Goal: Task Accomplishment & Management: Check status

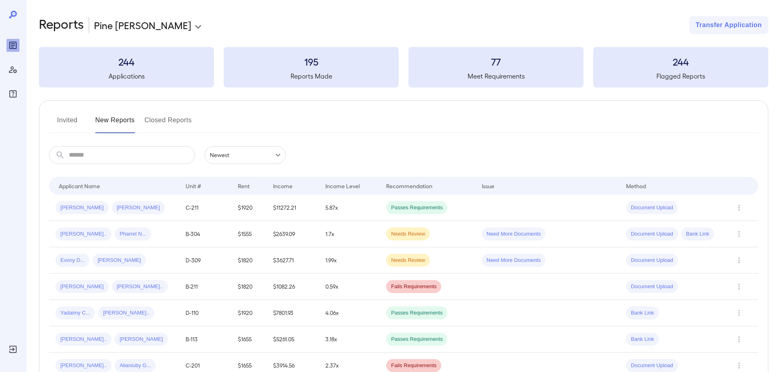
click at [149, 25] on body "**********" at bounding box center [389, 186] width 778 height 372
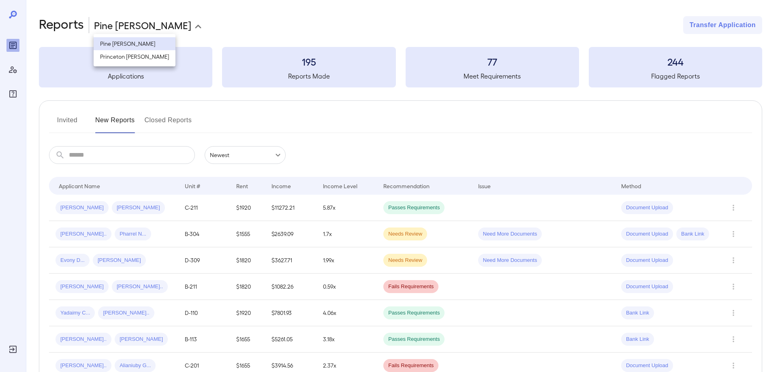
click at [128, 58] on li "Princeton [PERSON_NAME]" at bounding box center [135, 56] width 82 height 13
type input "**********"
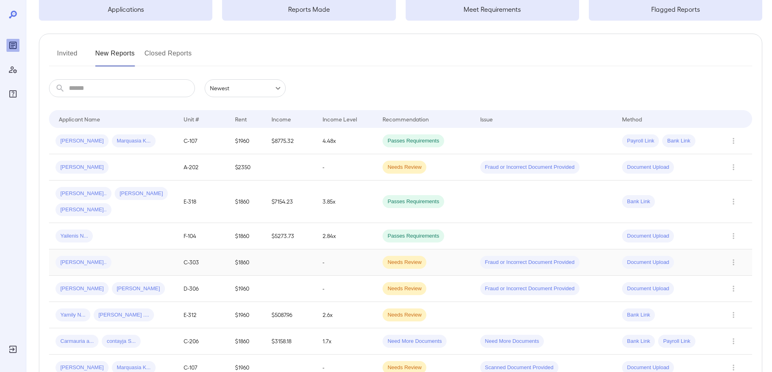
scroll to position [81, 0]
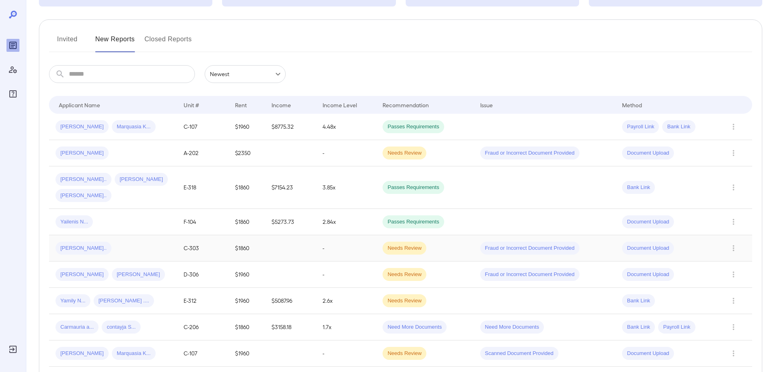
click at [83, 245] on span "[PERSON_NAME].." at bounding box center [84, 249] width 56 height 8
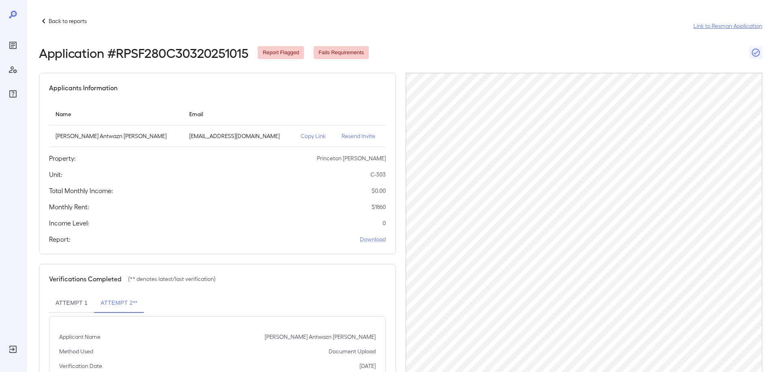
click at [714, 26] on link "Link to Resman Application" at bounding box center [727, 26] width 69 height 8
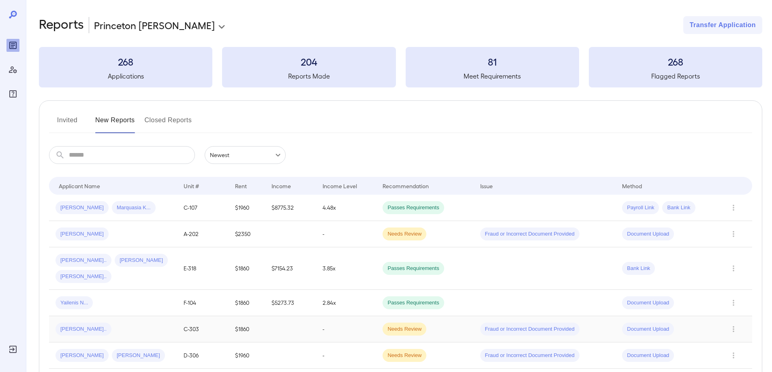
click at [81, 326] on span "[PERSON_NAME].." at bounding box center [84, 330] width 56 height 8
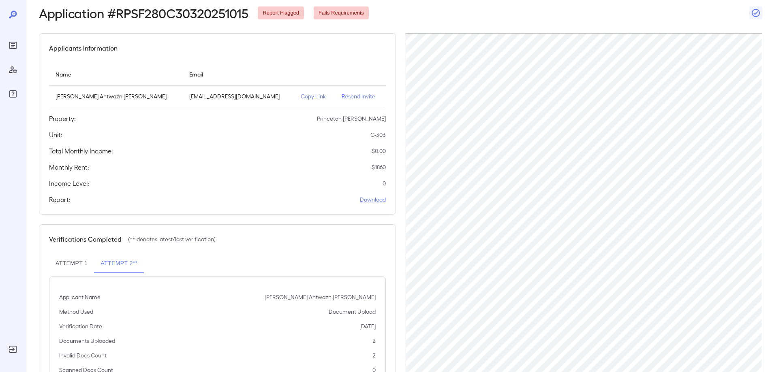
scroll to position [78, 0]
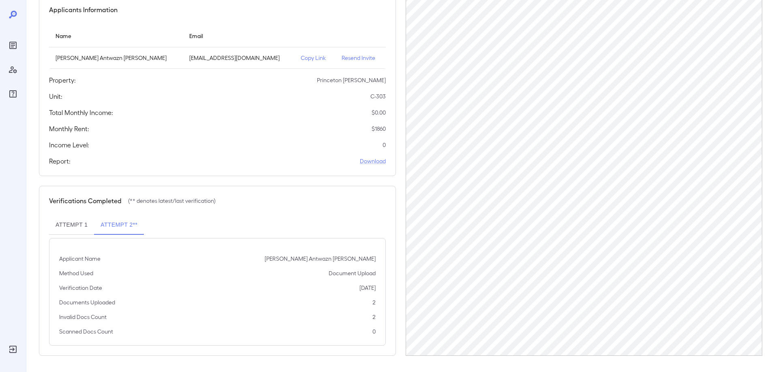
click at [303, 58] on p "Copy Link" at bounding box center [315, 58] width 28 height 8
click at [301, 57] on p "Copy Link" at bounding box center [315, 58] width 28 height 8
click at [189, 58] on p "[EMAIL_ADDRESS][DOMAIN_NAME]" at bounding box center [238, 58] width 98 height 8
click at [98, 60] on p "[PERSON_NAME] Antwazn [PERSON_NAME]" at bounding box center [116, 58] width 121 height 8
click at [374, 164] on link "Download" at bounding box center [373, 161] width 26 height 8
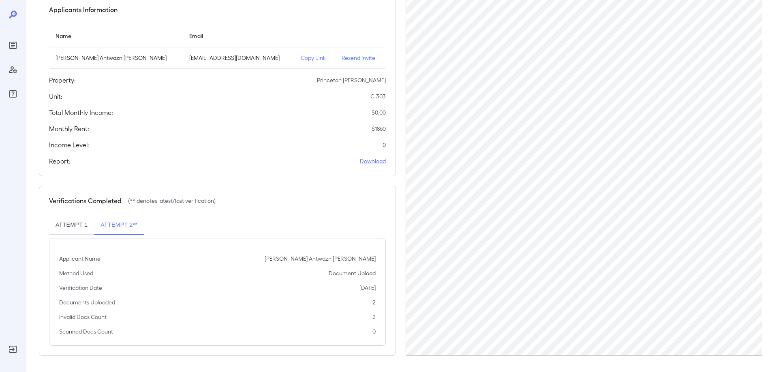
click at [71, 227] on button "Attempt 1" at bounding box center [71, 225] width 45 height 19
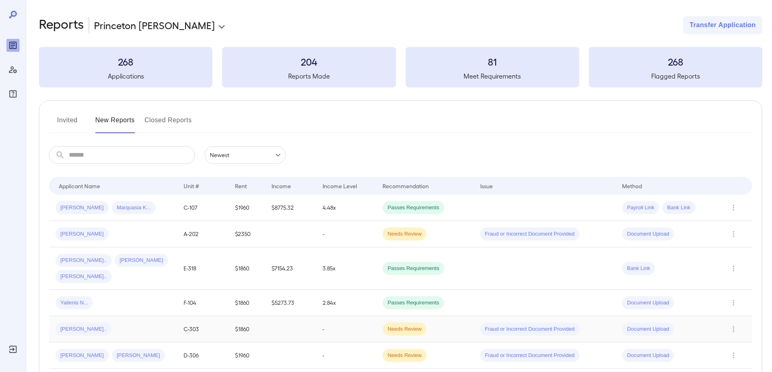
click at [647, 326] on span "Document Upload" at bounding box center [648, 330] width 52 height 8
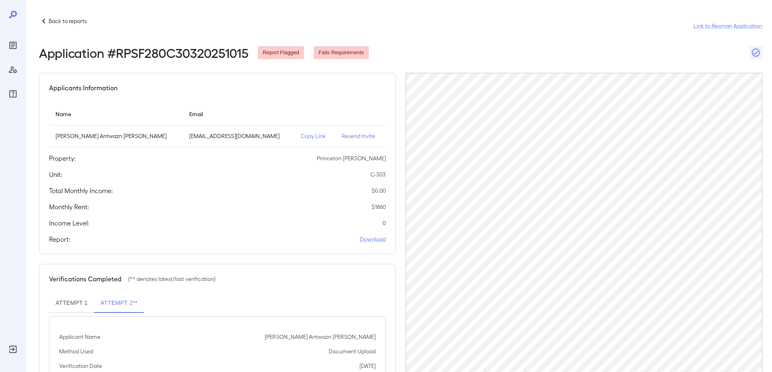
click at [301, 136] on p "Copy Link" at bounding box center [315, 136] width 28 height 8
click at [457, 21] on div "Back to reports Link to Resman Application" at bounding box center [400, 25] width 723 height 19
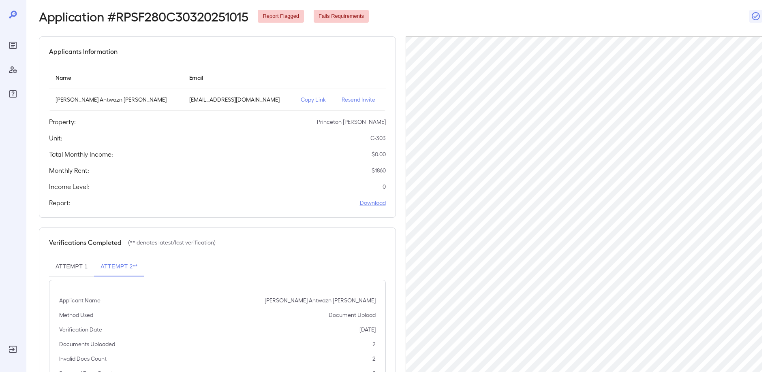
scroll to position [78, 0]
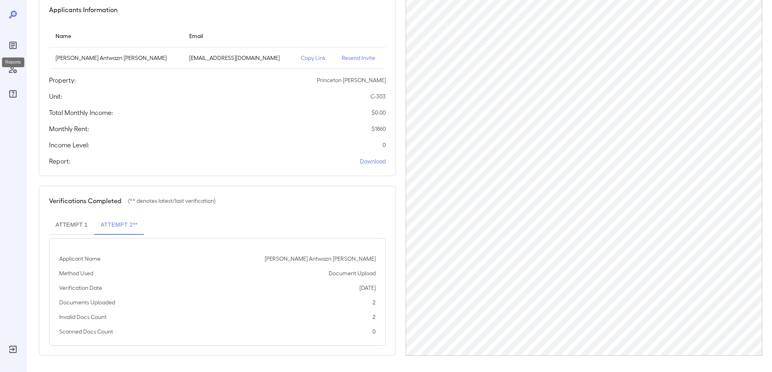
click at [9, 45] on icon "Reports" at bounding box center [13, 46] width 10 height 10
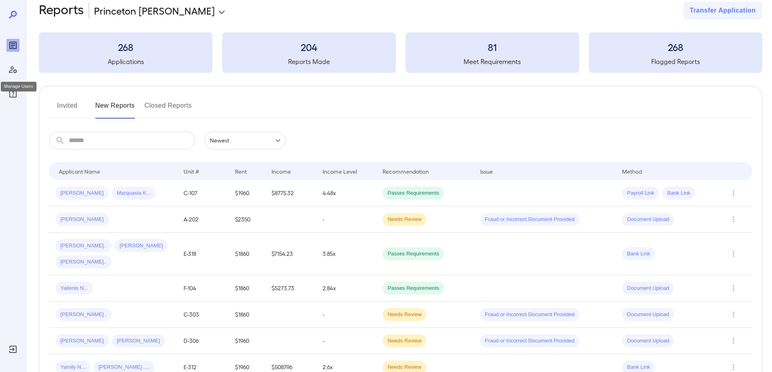
click at [14, 70] on icon "Manage Users" at bounding box center [13, 70] width 10 height 10
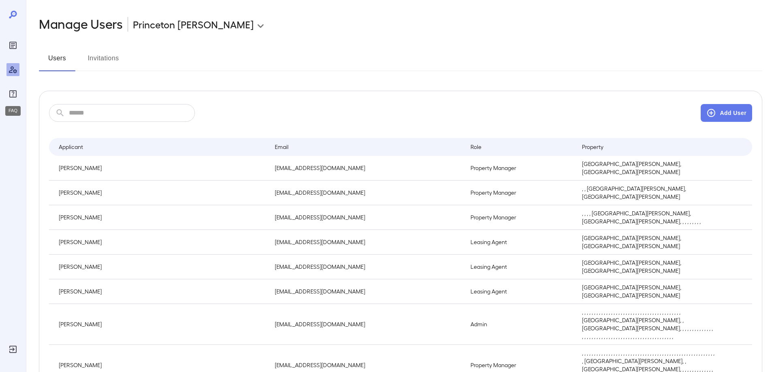
click at [15, 94] on icon "FAQ" at bounding box center [13, 94] width 10 height 10
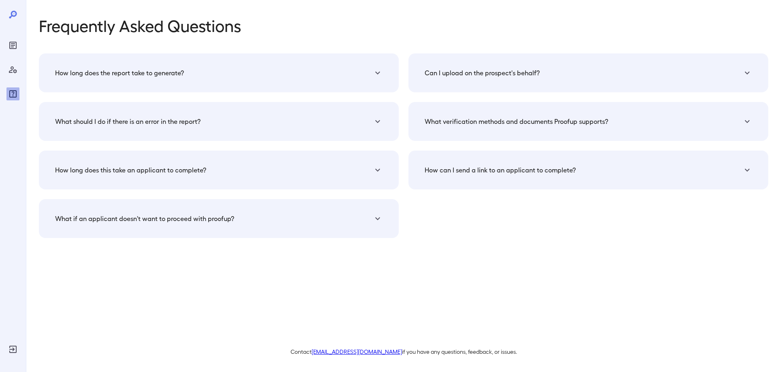
click at [462, 72] on h5 "Can I upload on the prospect's behalf?" at bounding box center [482, 73] width 115 height 10
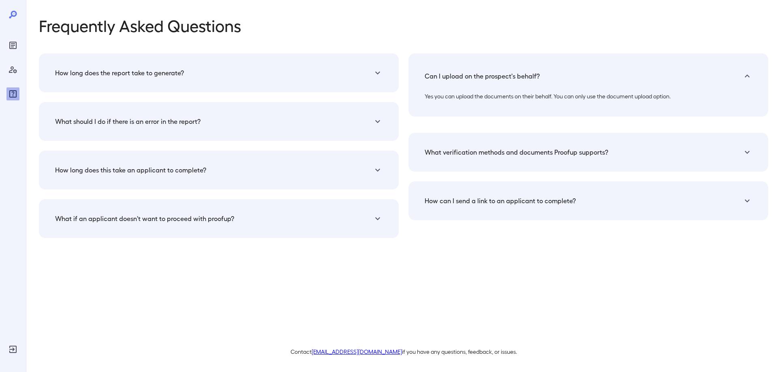
click at [431, 76] on h5 "Can I upload on the prospect's behalf?" at bounding box center [482, 76] width 115 height 10
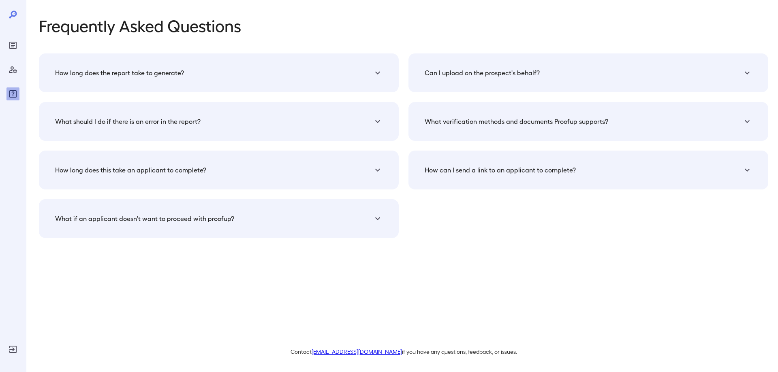
click at [745, 70] on icon at bounding box center [747, 73] width 10 height 10
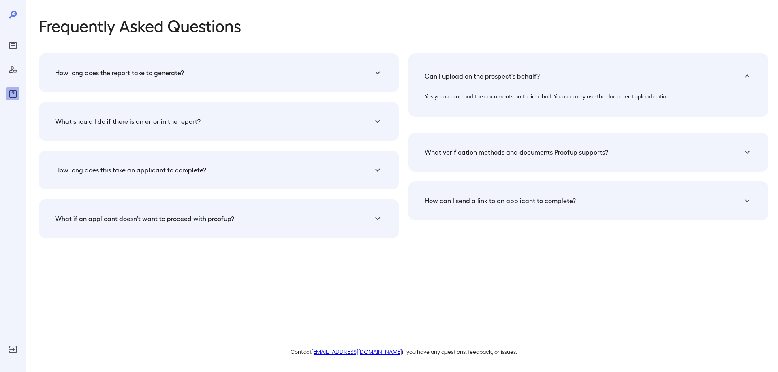
click at [746, 74] on icon at bounding box center [747, 76] width 10 height 10
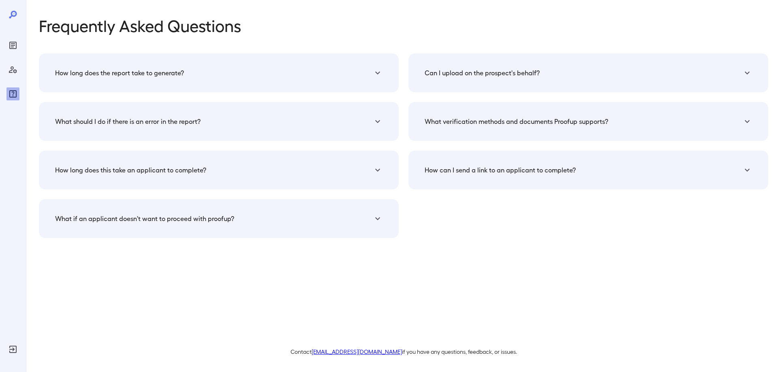
click at [433, 75] on h5 "Can I upload on the prospect's behalf?" at bounding box center [482, 73] width 115 height 10
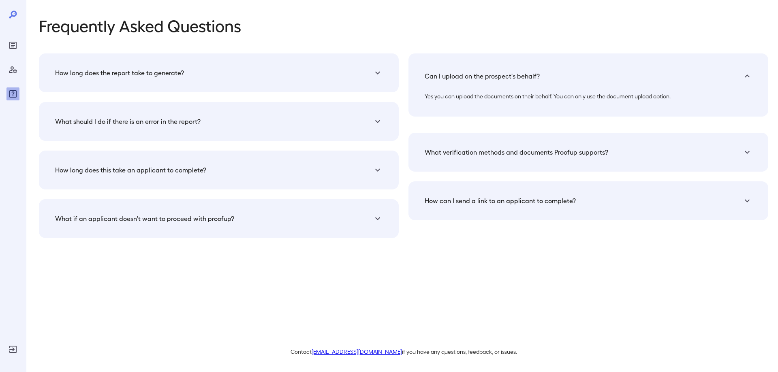
click at [431, 153] on h5 "What verification methods and documents Proofup supports?" at bounding box center [517, 152] width 184 height 10
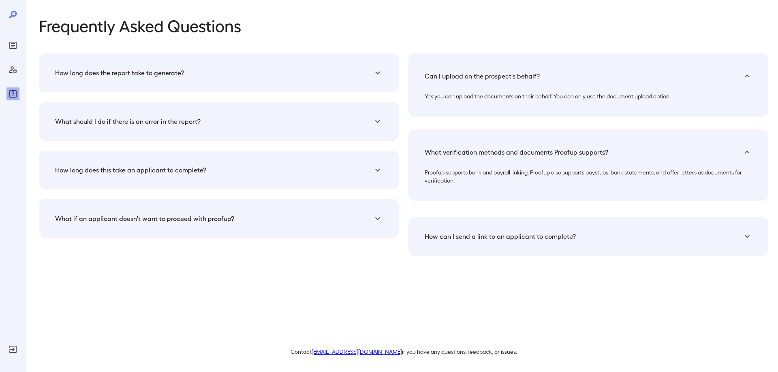
click at [431, 153] on h5 "What verification methods and documents Proofup supports?" at bounding box center [517, 152] width 184 height 10
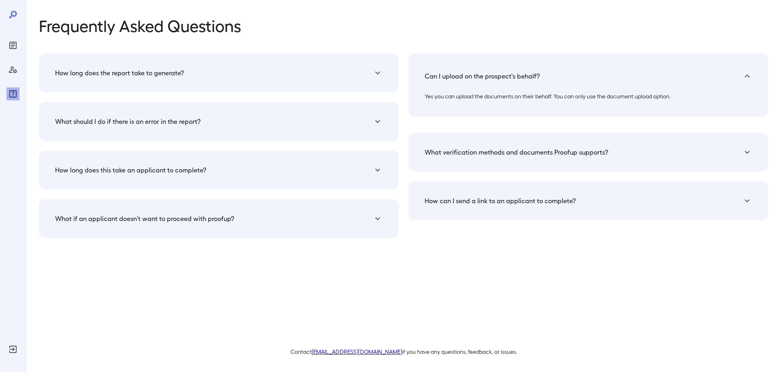
click at [432, 199] on h5 "How can I send a link to an applicant to complete?" at bounding box center [500, 201] width 151 height 10
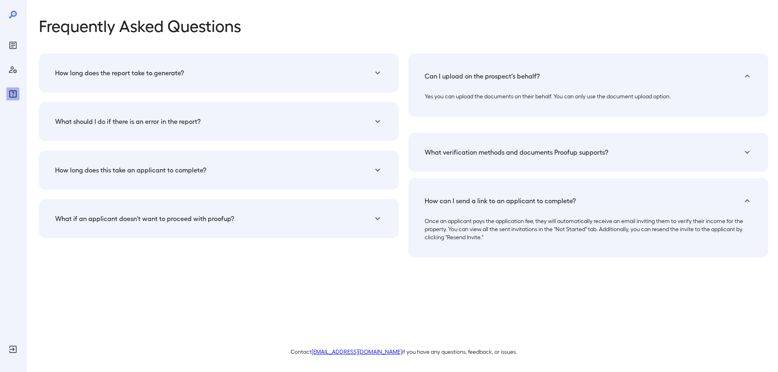
click at [91, 73] on h5 "How long does the report take to generate?" at bounding box center [119, 73] width 129 height 10
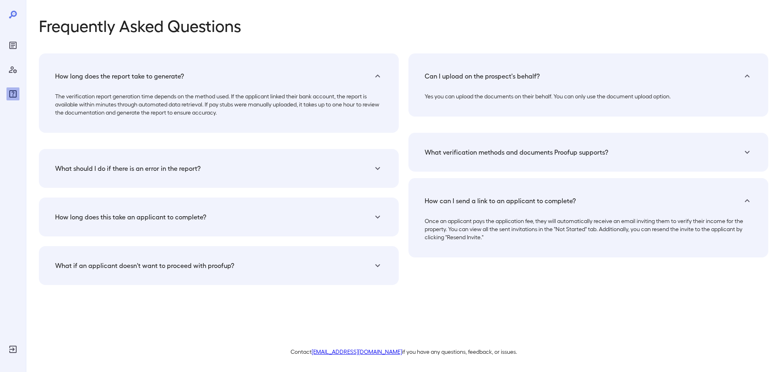
click at [96, 73] on h5 "How long does the report take to generate?" at bounding box center [119, 76] width 129 height 10
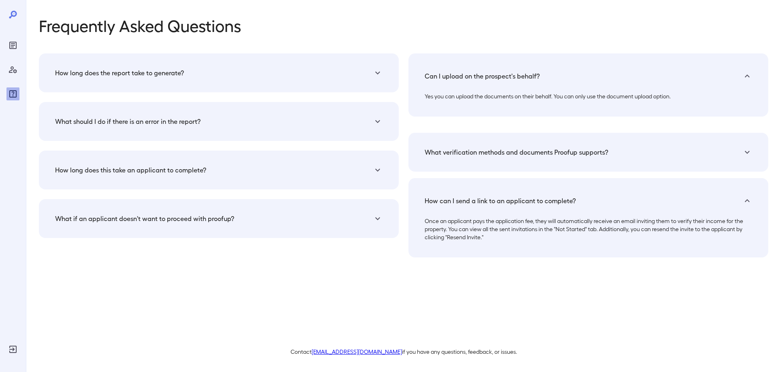
click at [748, 154] on icon at bounding box center [747, 152] width 5 height 3
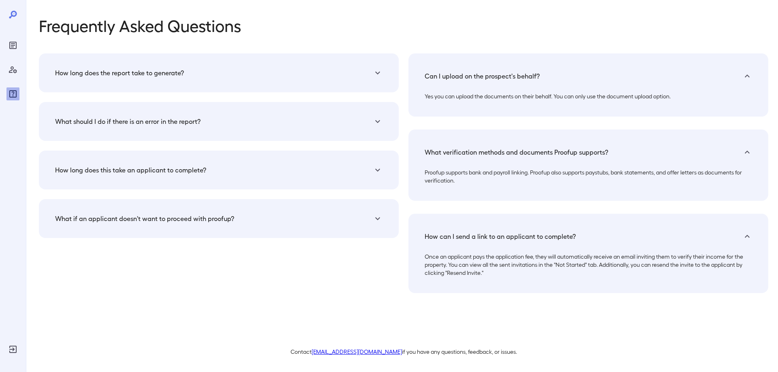
click at [733, 152] on div "What verification methods and documents Proofup supports?" at bounding box center [584, 152] width 318 height 10
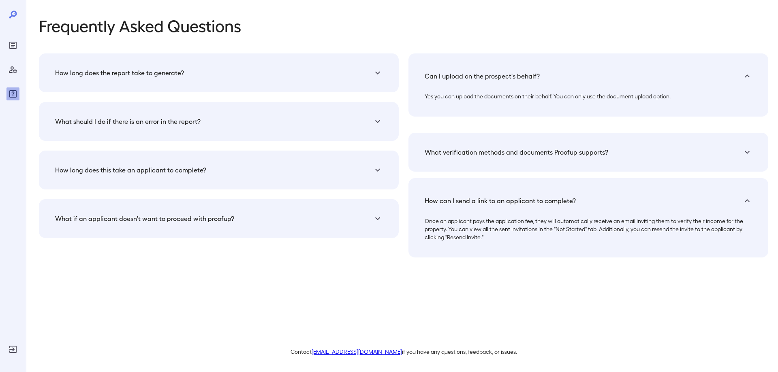
click at [429, 75] on h5 "Can I upload on the prospect's behalf?" at bounding box center [482, 76] width 115 height 10
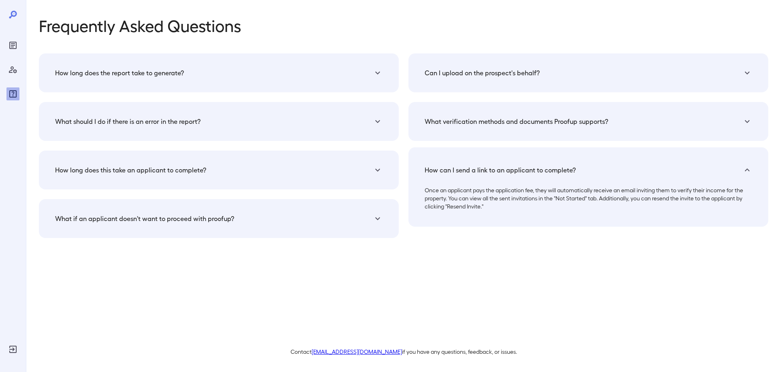
click at [429, 75] on h5 "Can I upload on the prospect's behalf?" at bounding box center [482, 73] width 115 height 10
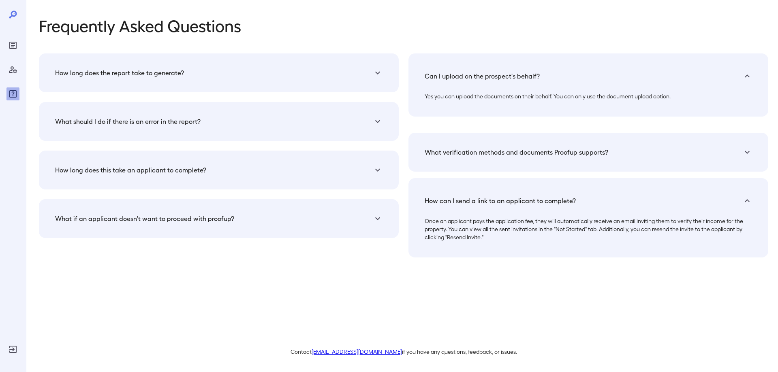
click at [377, 73] on icon at bounding box center [378, 73] width 10 height 10
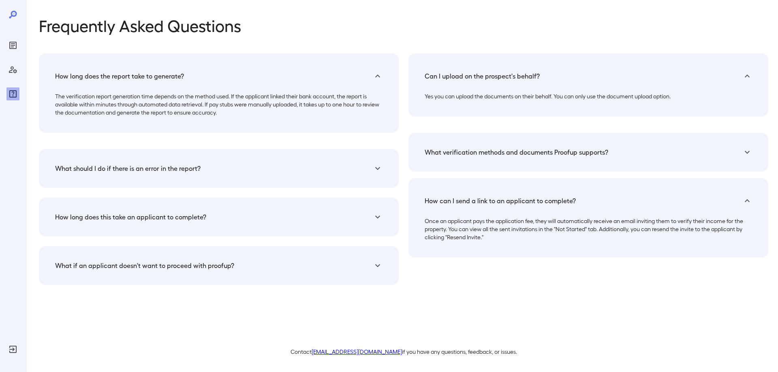
click at [377, 73] on icon at bounding box center [378, 76] width 10 height 10
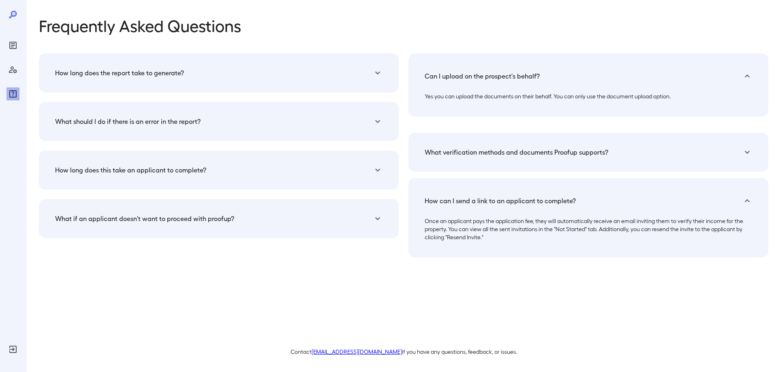
click at [374, 219] on icon at bounding box center [378, 219] width 10 height 10
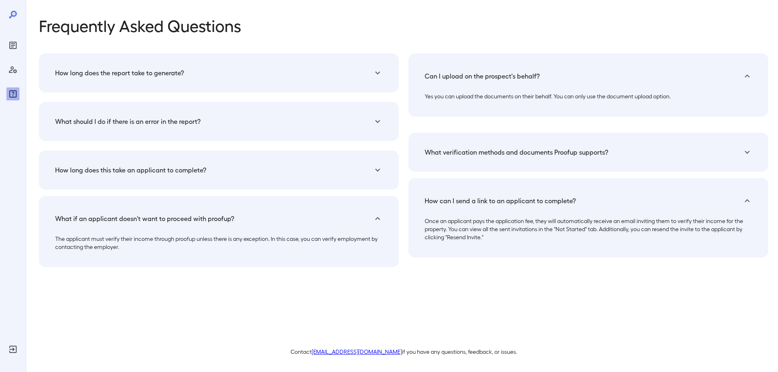
click at [379, 169] on icon at bounding box center [378, 170] width 10 height 10
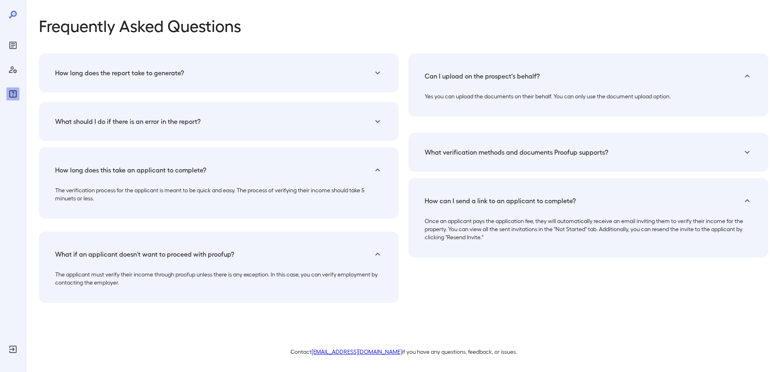
click at [64, 200] on p "The verification process for the applicant is meant to be quick and easy. The p…" at bounding box center [218, 194] width 327 height 16
click at [79, 75] on h5 "How long does the report take to generate?" at bounding box center [119, 73] width 129 height 10
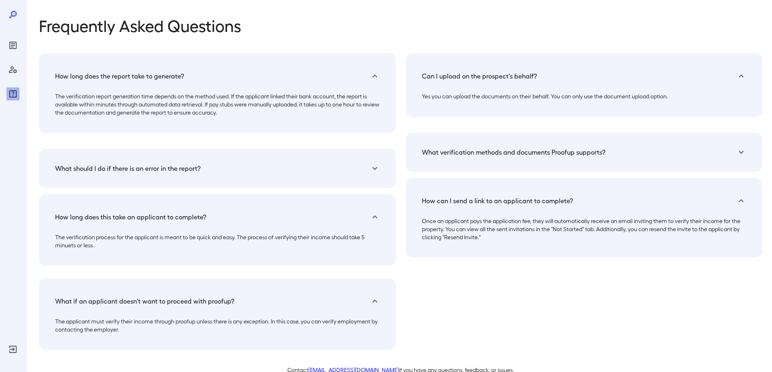
click at [77, 72] on h5 "How long does the report take to generate?" at bounding box center [119, 76] width 129 height 10
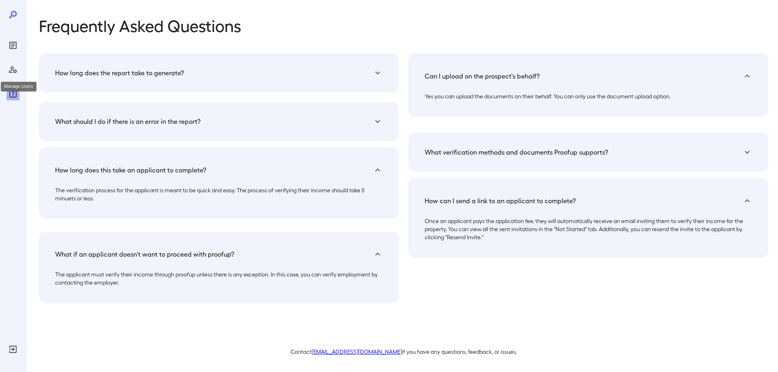
click at [10, 74] on icon "Manage Users" at bounding box center [13, 70] width 10 height 10
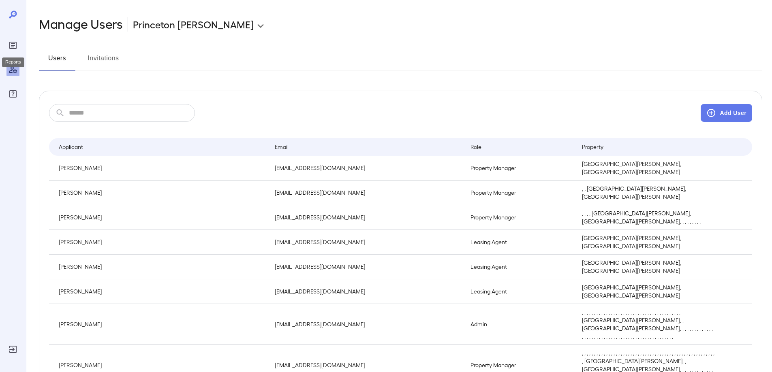
click at [12, 45] on icon "Reports" at bounding box center [13, 45] width 4 height 4
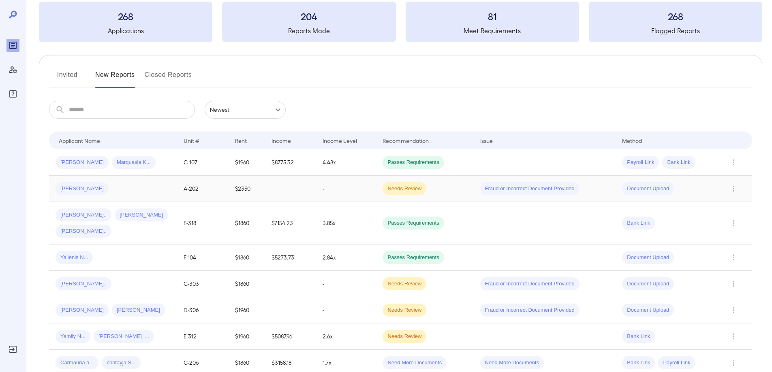
scroll to position [81, 0]
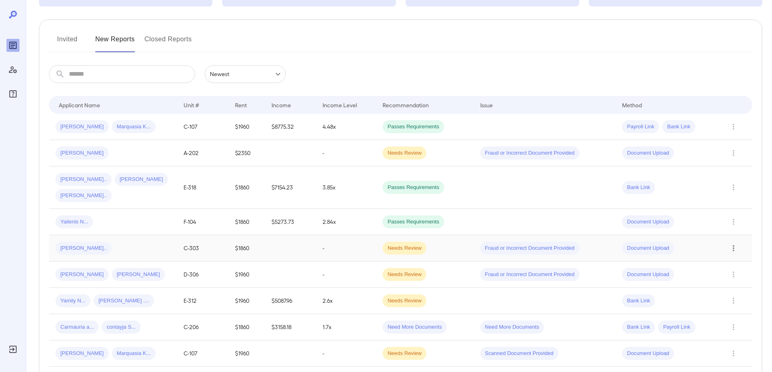
click at [734, 244] on icon "Row Actions" at bounding box center [733, 249] width 9 height 10
click at [194, 233] on div at bounding box center [386, 186] width 772 height 372
click at [395, 245] on span "Needs Review" at bounding box center [404, 249] width 44 height 8
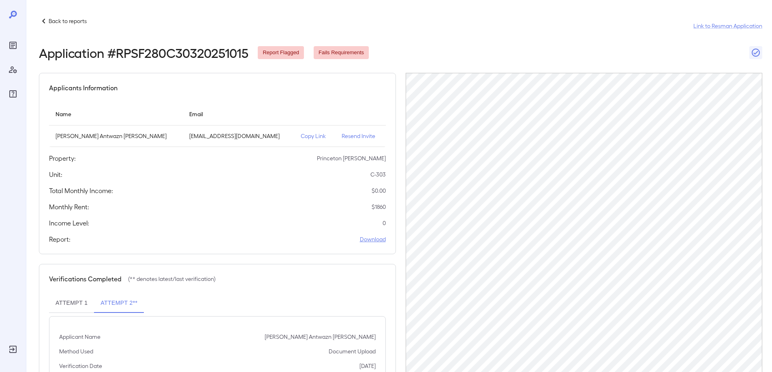
click at [370, 241] on link "Download" at bounding box center [373, 239] width 26 height 8
click at [45, 21] on icon at bounding box center [44, 21] width 10 height 10
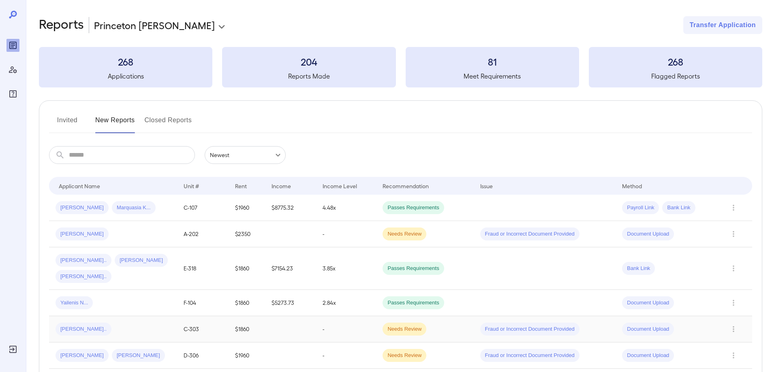
click at [82, 323] on div "[PERSON_NAME].." at bounding box center [84, 329] width 56 height 13
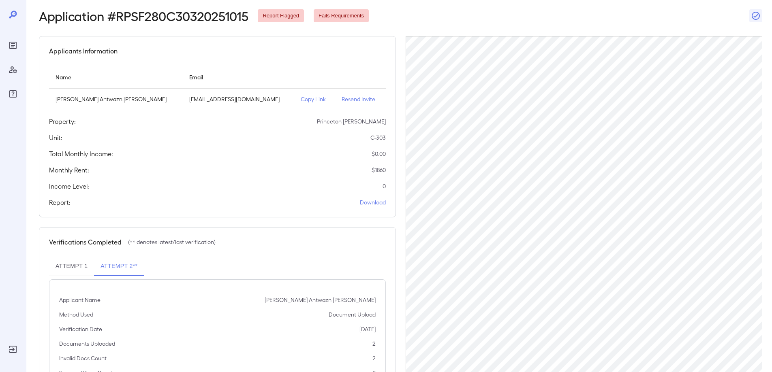
scroll to position [78, 0]
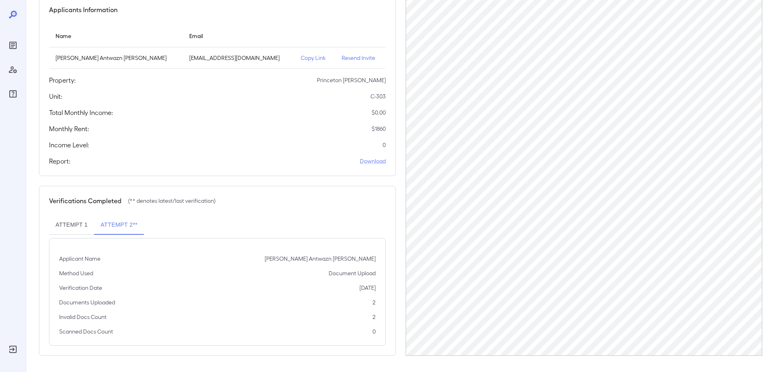
click at [108, 225] on button "Attempt 2**" at bounding box center [119, 225] width 50 height 19
click at [119, 226] on button "Attempt 2**" at bounding box center [119, 225] width 50 height 19
click at [74, 225] on button "Attempt 1" at bounding box center [71, 225] width 45 height 19
click at [355, 60] on p "Resend Invite" at bounding box center [360, 58] width 37 height 8
click at [47, 354] on div "Invite Sent" at bounding box center [43, 353] width 27 height 15
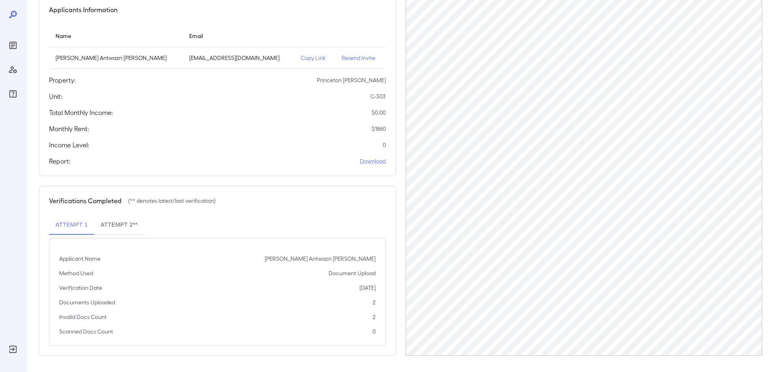
click at [183, 56] on td "[EMAIL_ADDRESS][DOMAIN_NAME]" at bounding box center [238, 57] width 111 height 21
drag, startPoint x: 162, startPoint y: 57, endPoint x: 169, endPoint y: 64, distance: 9.8
click at [183, 64] on td "[EMAIL_ADDRESS][DOMAIN_NAME]" at bounding box center [238, 57] width 111 height 21
click at [167, 99] on div "Unit: C-303" at bounding box center [217, 97] width 337 height 10
click at [183, 56] on td "[EMAIL_ADDRESS][DOMAIN_NAME]" at bounding box center [238, 57] width 111 height 21
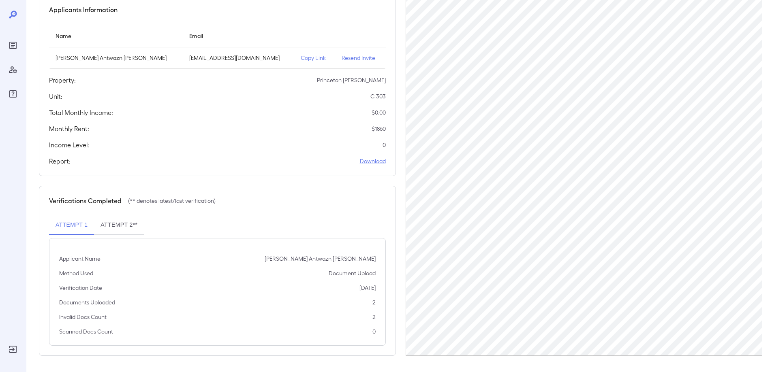
drag, startPoint x: 163, startPoint y: 59, endPoint x: 250, endPoint y: 58, distance: 86.7
click at [254, 58] on p "[EMAIL_ADDRESS][DOMAIN_NAME]" at bounding box center [238, 58] width 98 height 8
copy p "[EMAIL_ADDRESS][DOMAIN_NAME]"
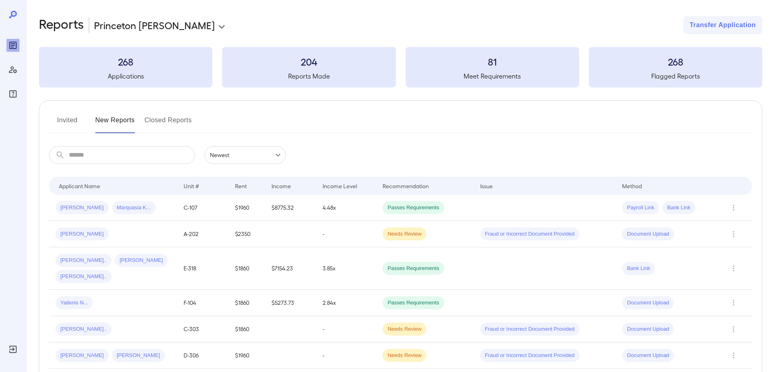
click at [62, 118] on button "Invited" at bounding box center [67, 123] width 36 height 19
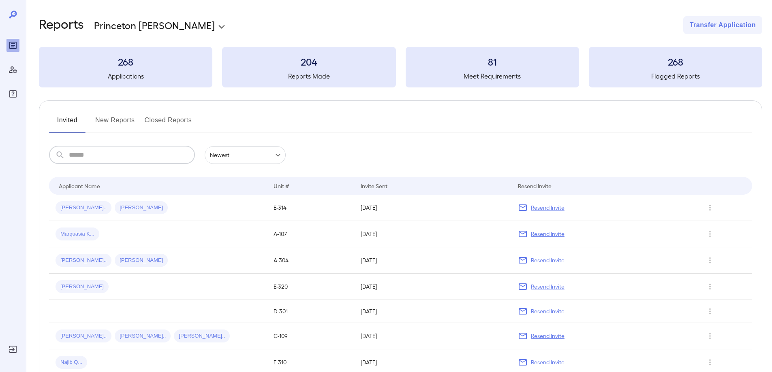
click at [86, 158] on input "text" at bounding box center [132, 155] width 126 height 18
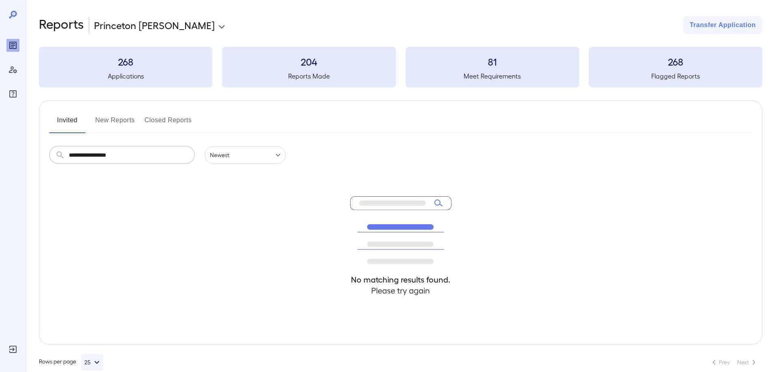
type input "**********"
click at [124, 70] on div "268 Applications" at bounding box center [125, 67] width 173 height 41
click at [126, 66] on h3 "268" at bounding box center [125, 61] width 173 height 13
click at [122, 117] on button "New Reports" at bounding box center [115, 123] width 40 height 19
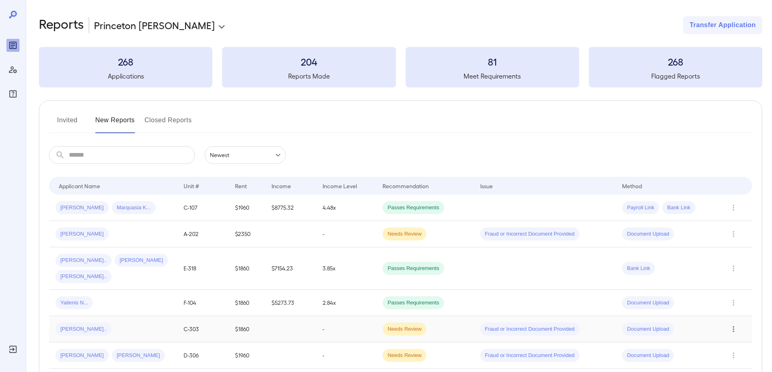
click at [734, 327] on icon "Row Actions" at bounding box center [734, 330] width 2 height 6
click at [769, 175] on div at bounding box center [386, 186] width 772 height 372
click at [76, 326] on span "[PERSON_NAME].." at bounding box center [84, 330] width 56 height 8
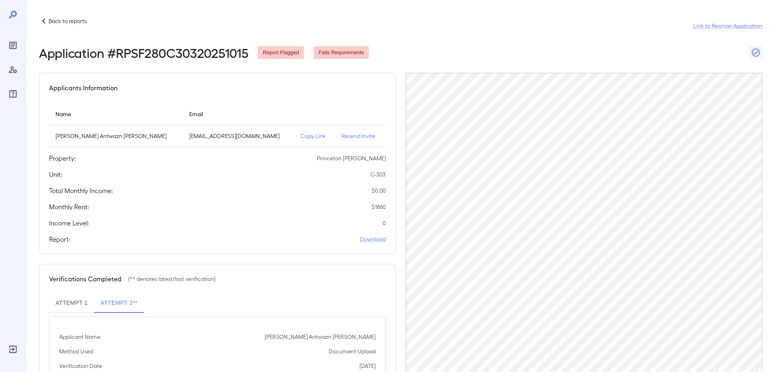
click at [198, 137] on p "[EMAIL_ADDRESS][DOMAIN_NAME]" at bounding box center [238, 136] width 98 height 8
click at [301, 134] on p "Copy Link" at bounding box center [315, 136] width 28 height 8
